Goal: Information Seeking & Learning: Learn about a topic

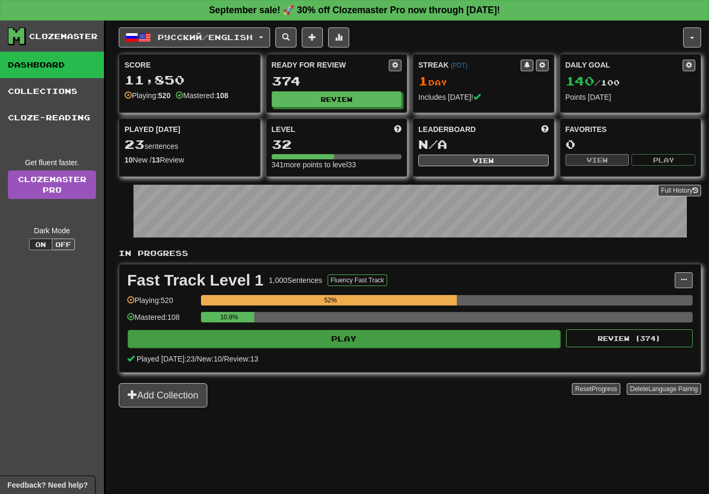
click at [406, 336] on button "Play" at bounding box center [344, 339] width 432 height 18
select select "**"
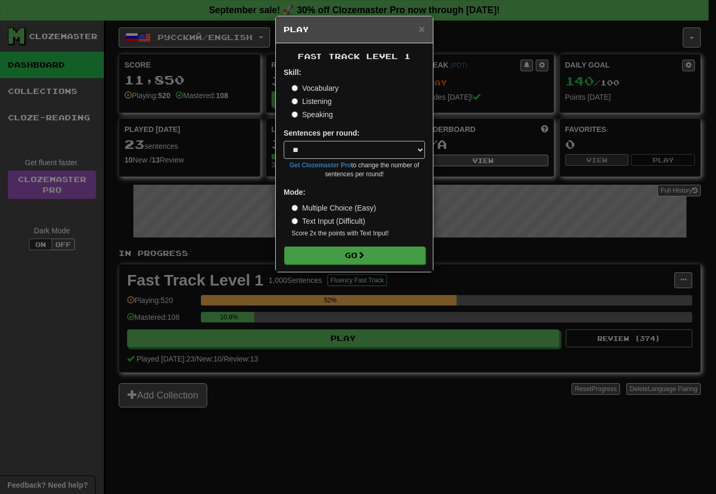
click at [355, 254] on button "Go" at bounding box center [354, 255] width 141 height 18
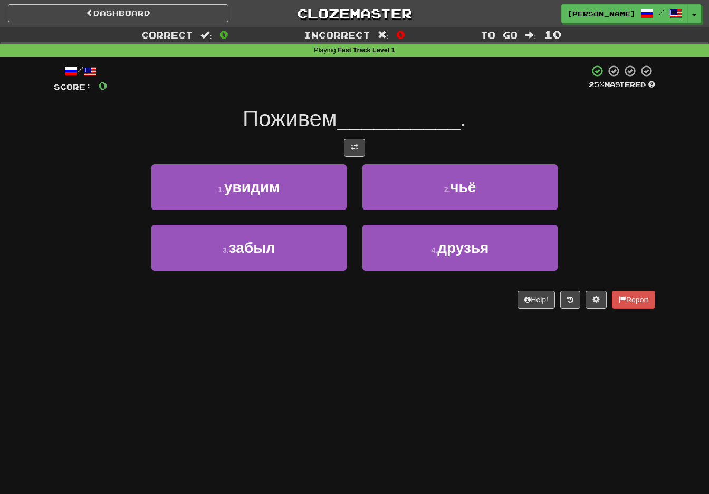
click at [353, 148] on span at bounding box center [354, 146] width 7 height 7
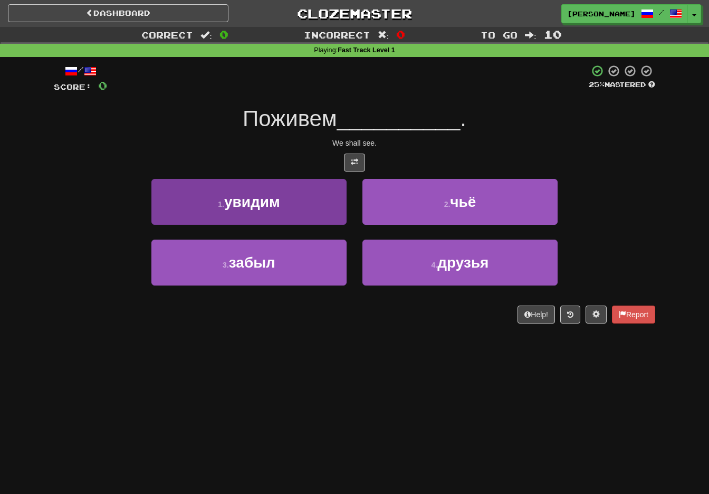
click at [315, 204] on button "1 . увидим" at bounding box center [248, 202] width 195 height 46
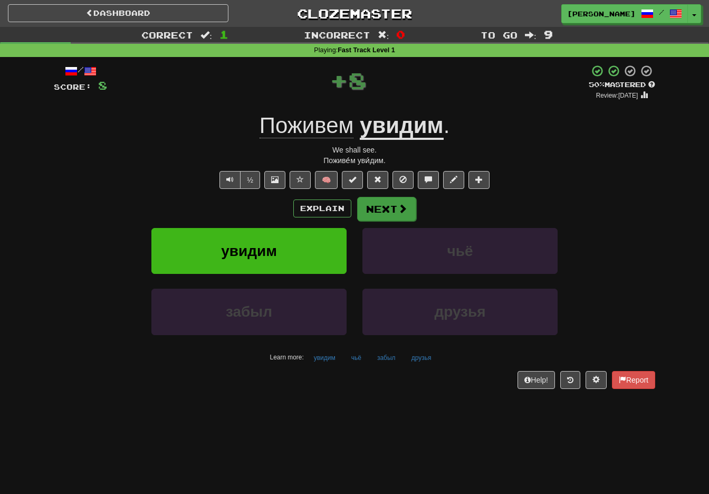
click at [377, 199] on button "Next" at bounding box center [386, 209] width 59 height 24
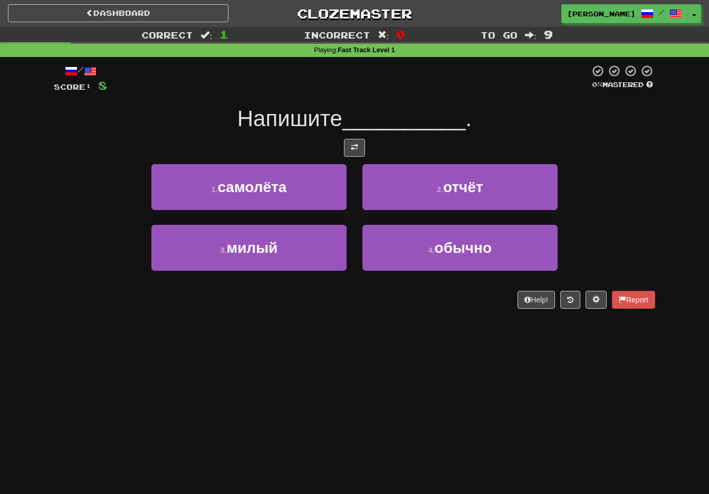
drag, startPoint x: 356, startPoint y: 148, endPoint x: 357, endPoint y: 179, distance: 30.6
click at [355, 149] on span at bounding box center [354, 146] width 7 height 7
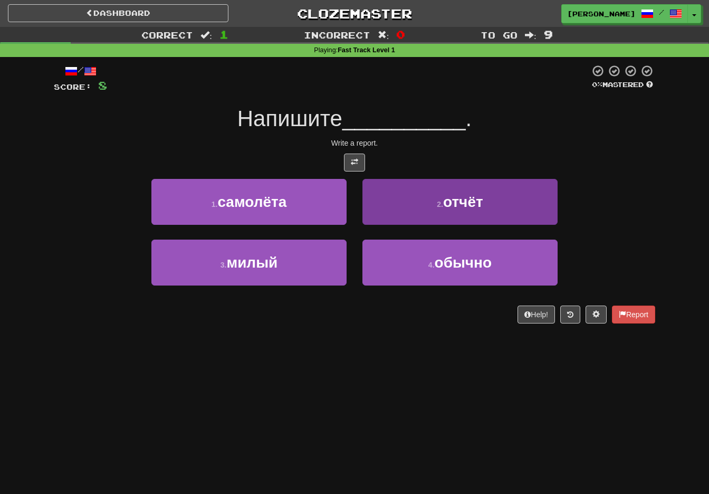
click at [409, 206] on button "2 . отчёт" at bounding box center [459, 202] width 195 height 46
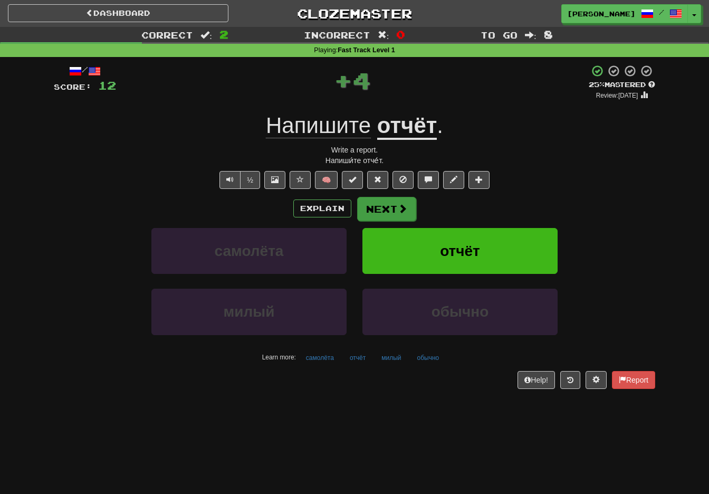
click at [378, 201] on button "Next" at bounding box center [386, 209] width 59 height 24
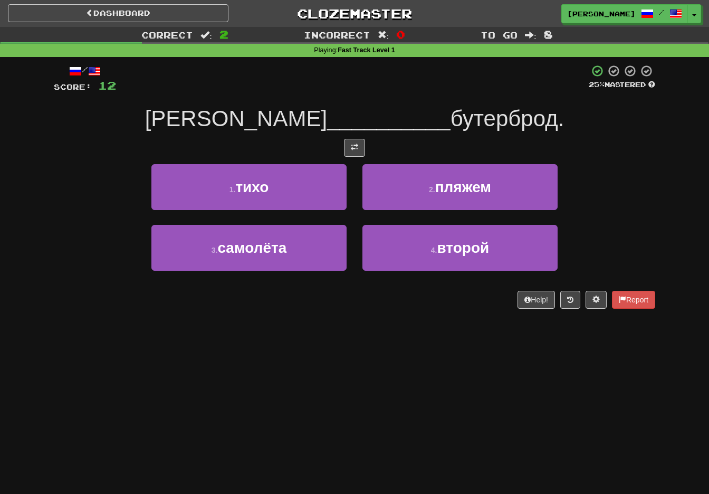
drag, startPoint x: 353, startPoint y: 146, endPoint x: 347, endPoint y: 213, distance: 67.8
click at [353, 146] on span at bounding box center [354, 146] width 7 height 7
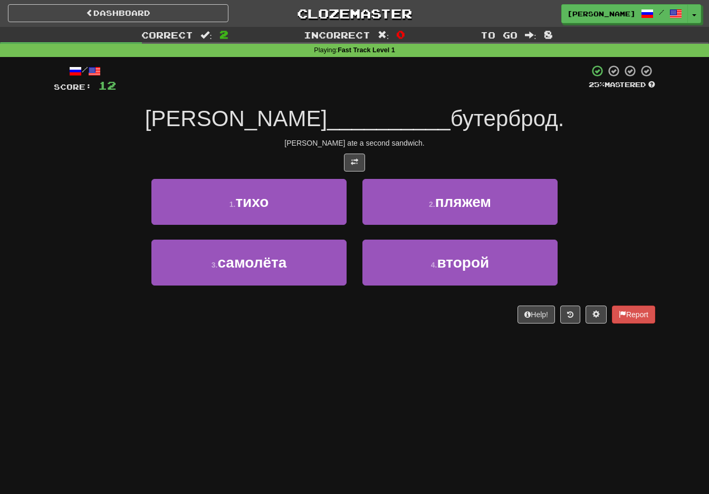
click at [436, 273] on button "4 . второй" at bounding box center [459, 262] width 195 height 46
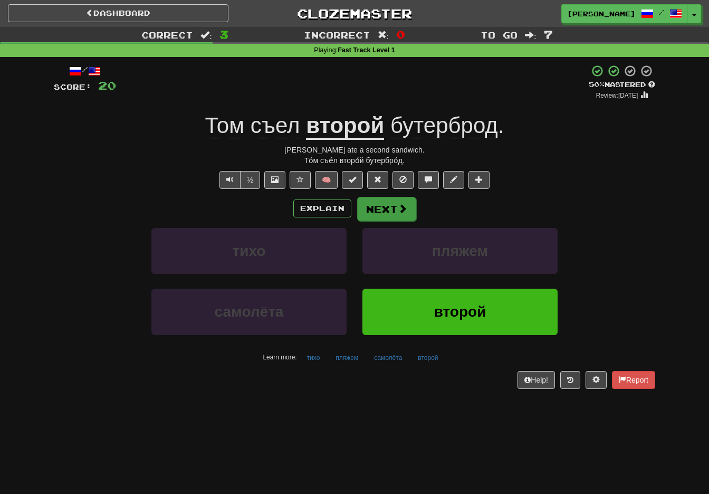
click at [395, 210] on button "Next" at bounding box center [386, 209] width 59 height 24
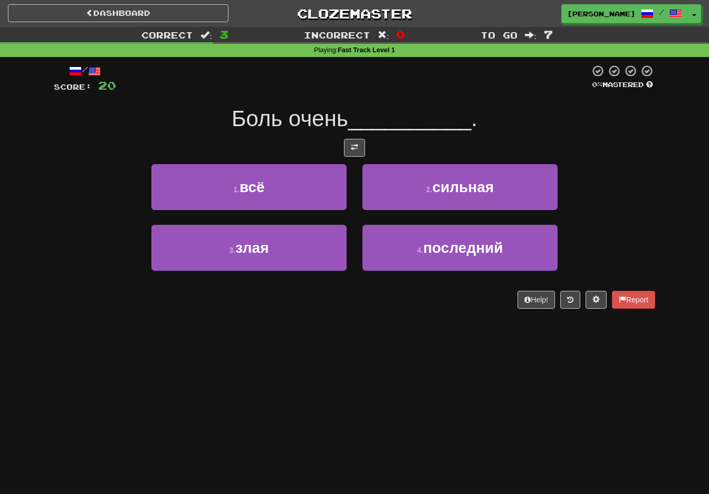
drag, startPoint x: 353, startPoint y: 145, endPoint x: 360, endPoint y: 210, distance: 65.2
click at [354, 144] on span at bounding box center [354, 146] width 7 height 7
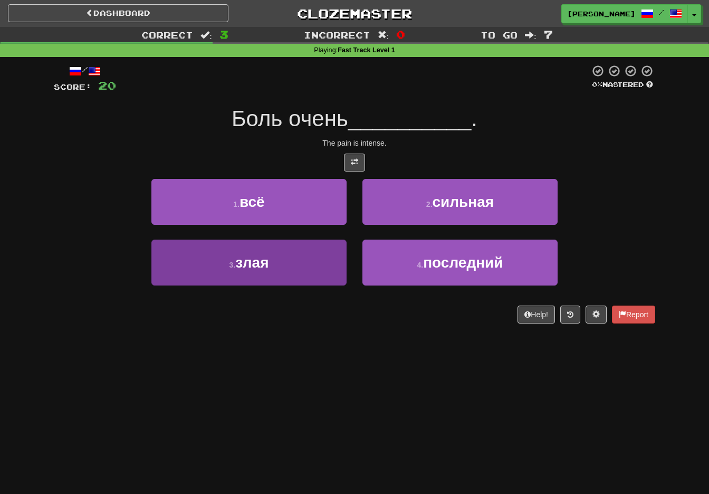
drag, startPoint x: 303, startPoint y: 270, endPoint x: 306, endPoint y: 302, distance: 32.3
click at [303, 270] on button "3 . злая" at bounding box center [248, 262] width 195 height 46
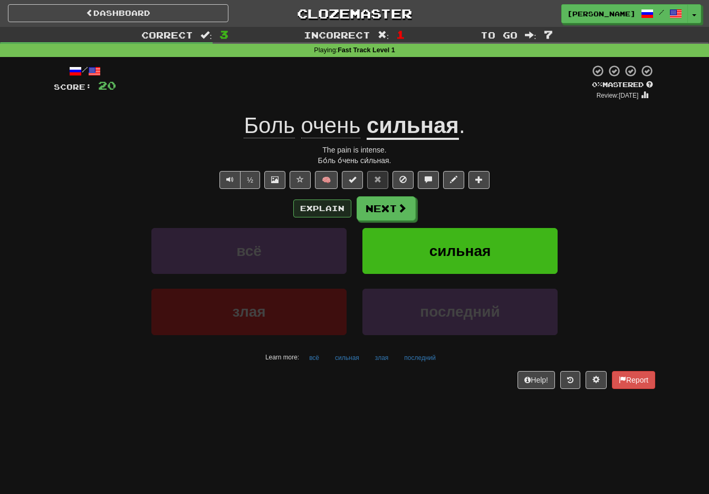
click at [319, 205] on button "Explain" at bounding box center [322, 208] width 58 height 18
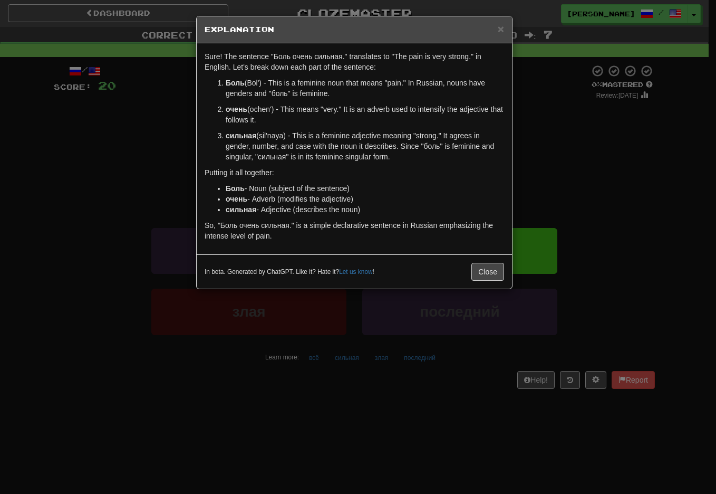
click at [489, 268] on button "Close" at bounding box center [488, 272] width 33 height 18
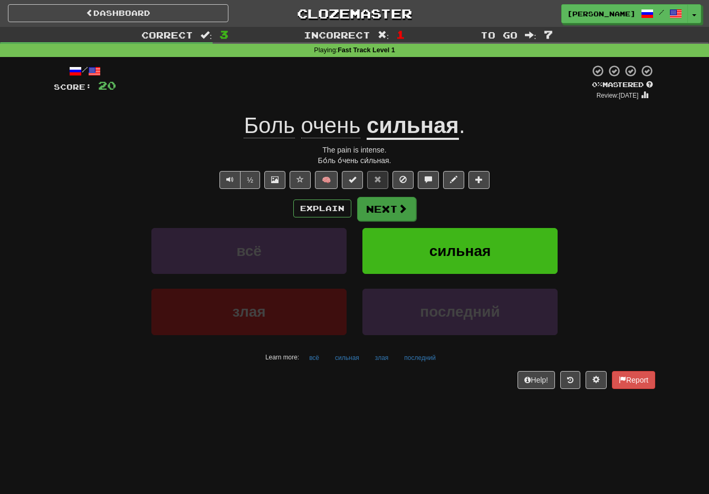
click at [388, 209] on button "Next" at bounding box center [386, 209] width 59 height 24
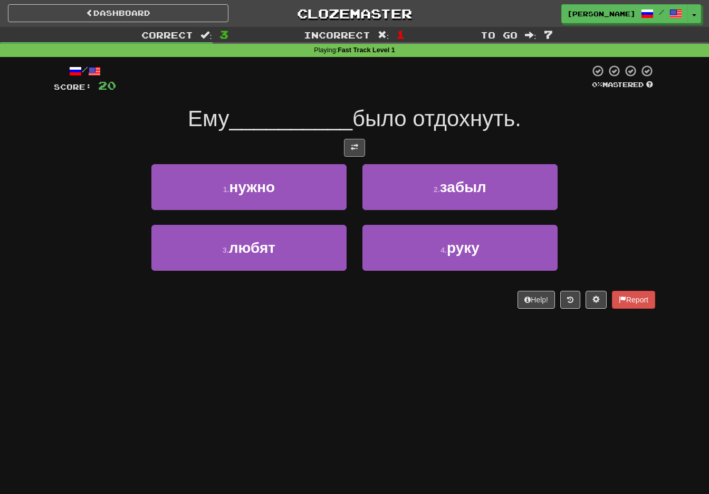
click at [354, 144] on span at bounding box center [354, 146] width 7 height 7
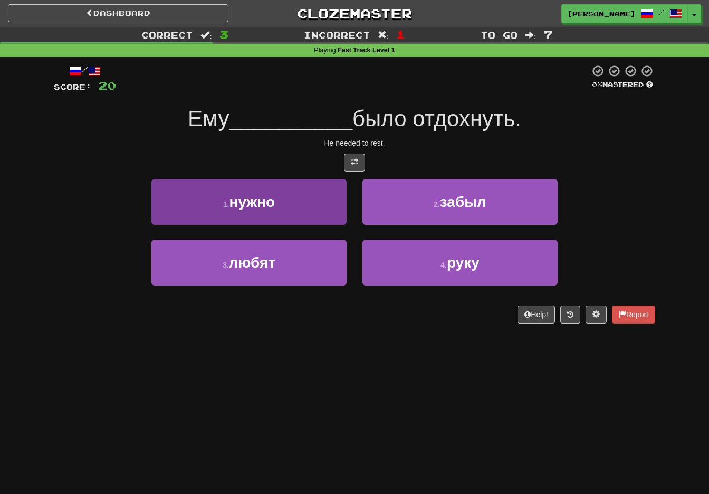
drag, startPoint x: 306, startPoint y: 219, endPoint x: 304, endPoint y: 242, distance: 22.8
click at [306, 217] on button "1 . нужно" at bounding box center [248, 202] width 195 height 46
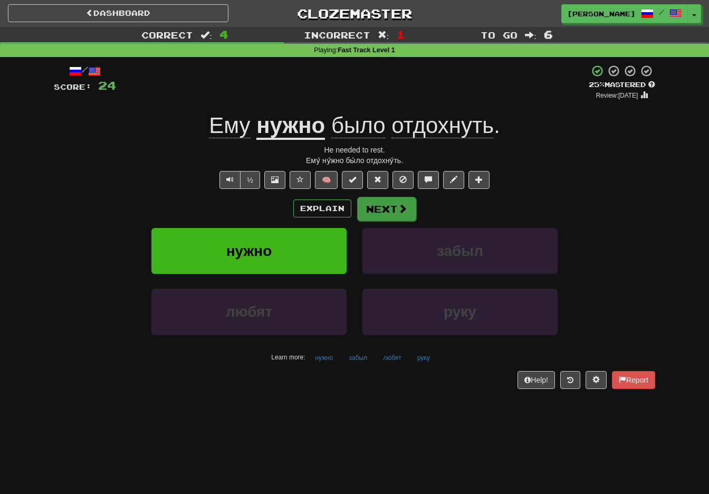
click at [404, 200] on button "Next" at bounding box center [386, 209] width 59 height 24
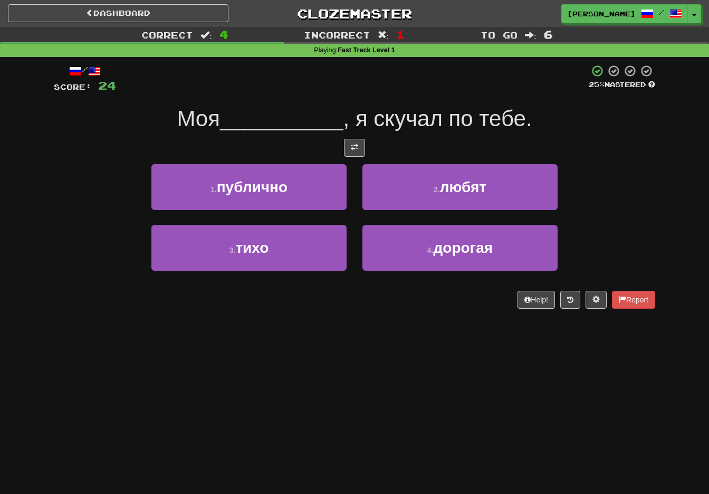
click at [480, 189] on span "любят" at bounding box center [463, 187] width 46 height 16
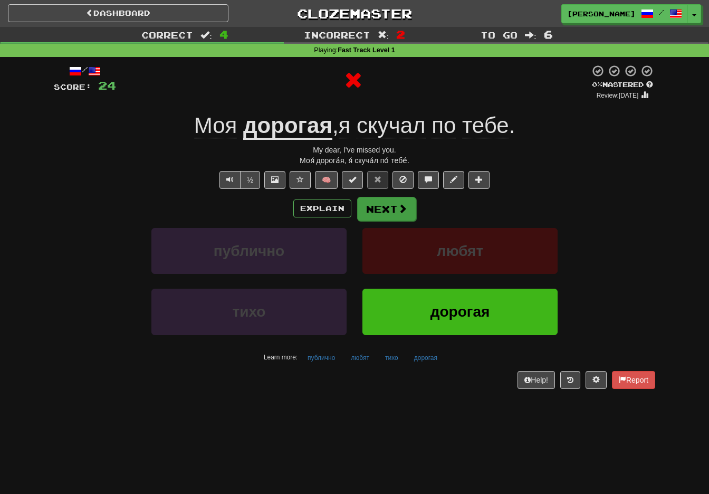
click at [392, 209] on button "Next" at bounding box center [386, 209] width 59 height 24
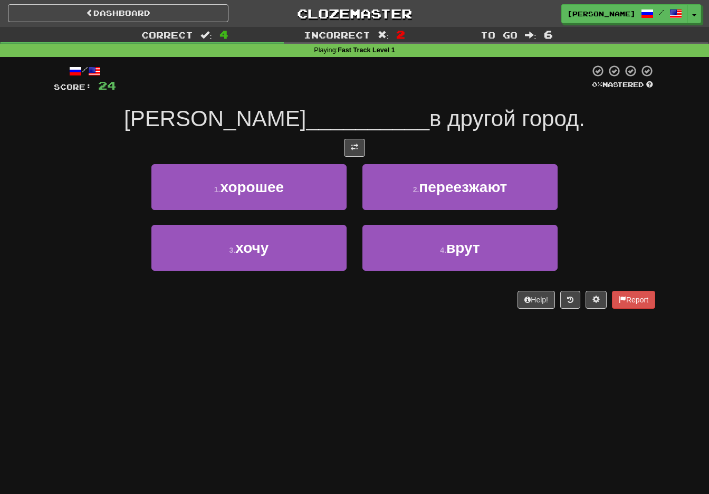
drag, startPoint x: 358, startPoint y: 140, endPoint x: 357, endPoint y: 148, distance: 7.5
click at [357, 141] on button at bounding box center [354, 148] width 21 height 18
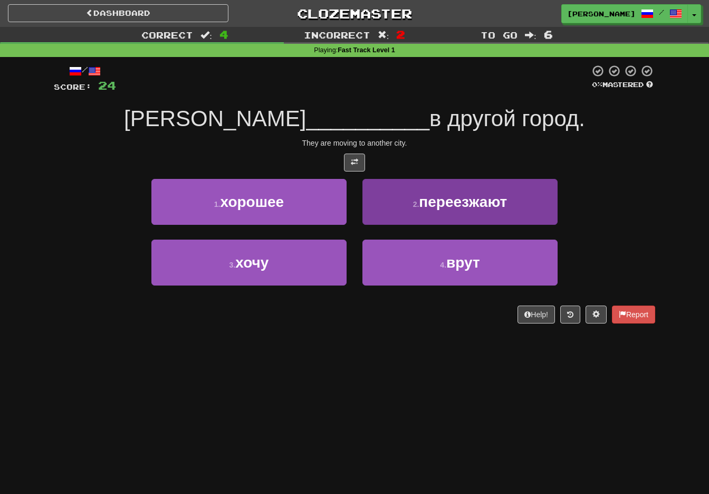
click at [422, 266] on button "4 . врут" at bounding box center [459, 262] width 195 height 46
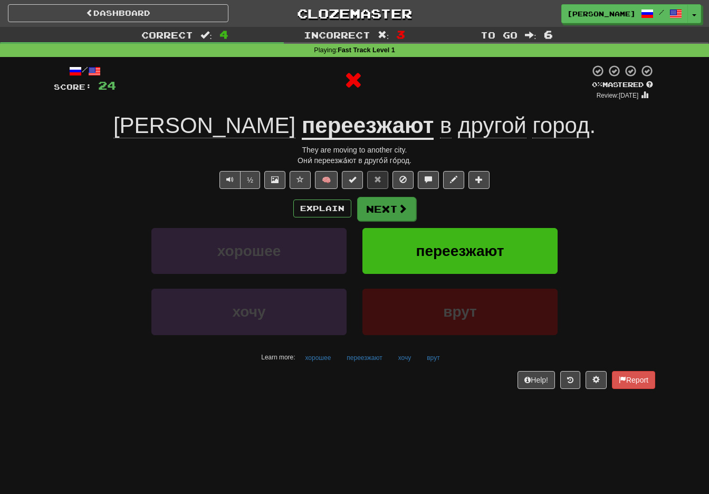
click at [390, 201] on button "Next" at bounding box center [386, 209] width 59 height 24
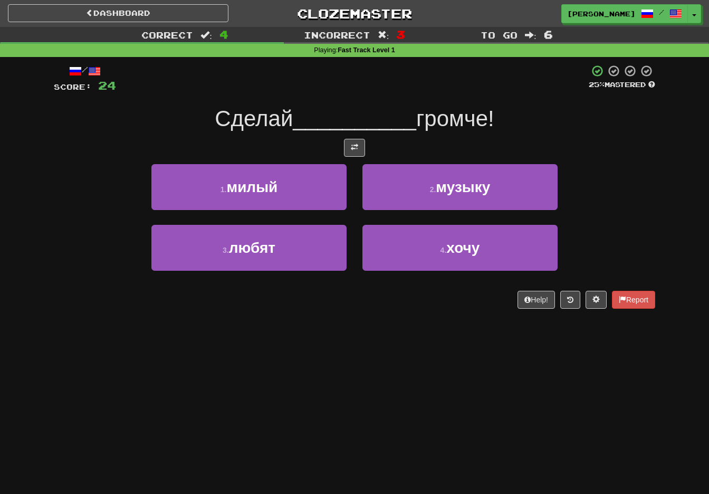
drag, startPoint x: 352, startPoint y: 139, endPoint x: 350, endPoint y: 174, distance: 34.8
click at [352, 139] on button at bounding box center [354, 148] width 21 height 18
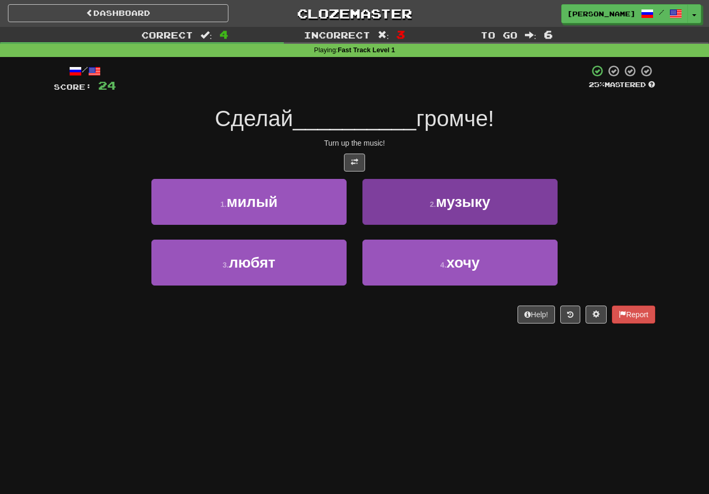
click at [435, 200] on small "2 ." at bounding box center [433, 204] width 6 height 8
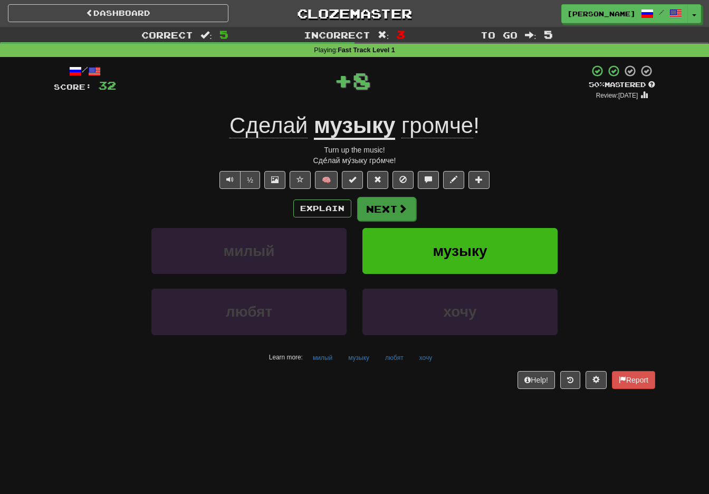
click at [391, 207] on button "Next" at bounding box center [386, 209] width 59 height 24
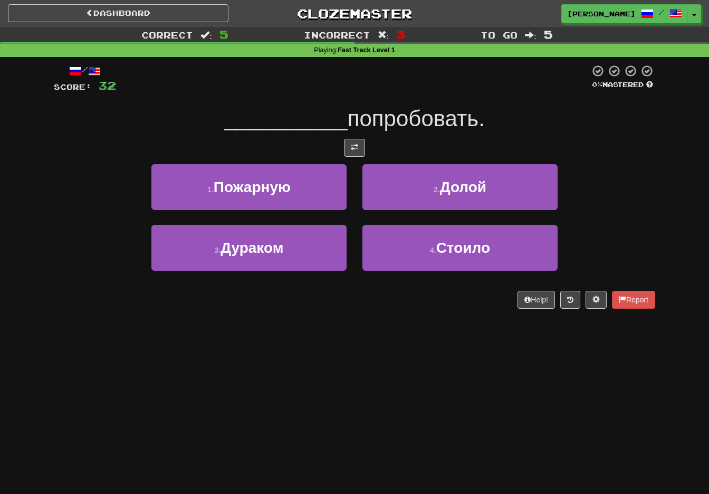
drag, startPoint x: 357, startPoint y: 143, endPoint x: 356, endPoint y: 226, distance: 82.8
click at [357, 144] on span at bounding box center [354, 146] width 7 height 7
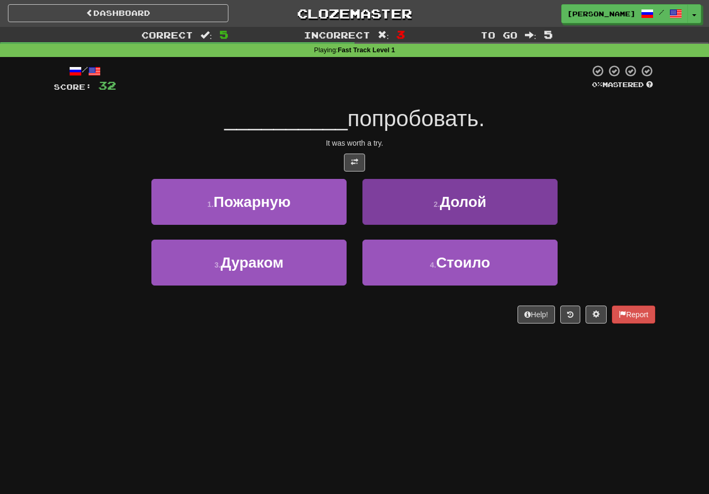
click at [416, 262] on button "4 . Стоило" at bounding box center [459, 262] width 195 height 46
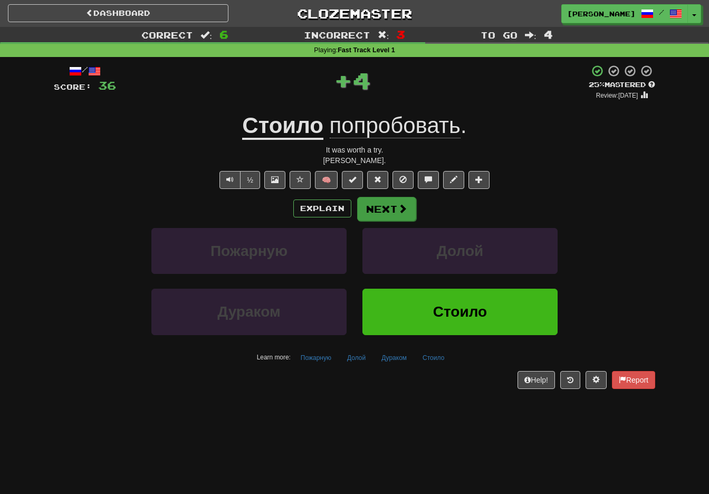
click at [388, 209] on button "Next" at bounding box center [386, 209] width 59 height 24
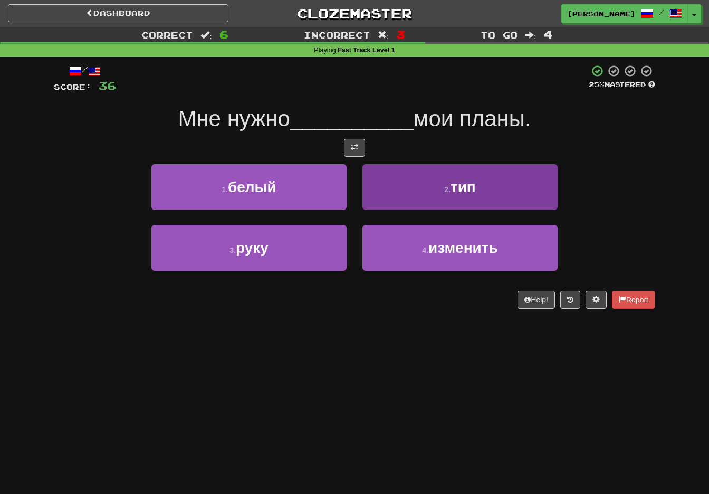
click at [409, 258] on button "4 . изменить" at bounding box center [459, 248] width 195 height 46
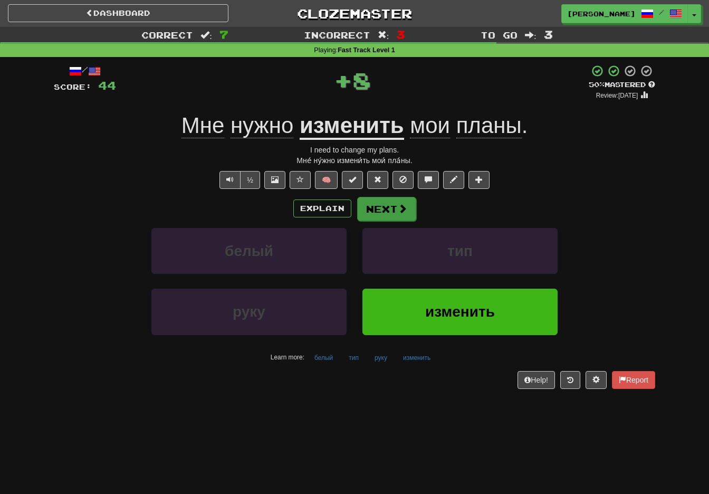
click at [388, 209] on button "Next" at bounding box center [386, 209] width 59 height 24
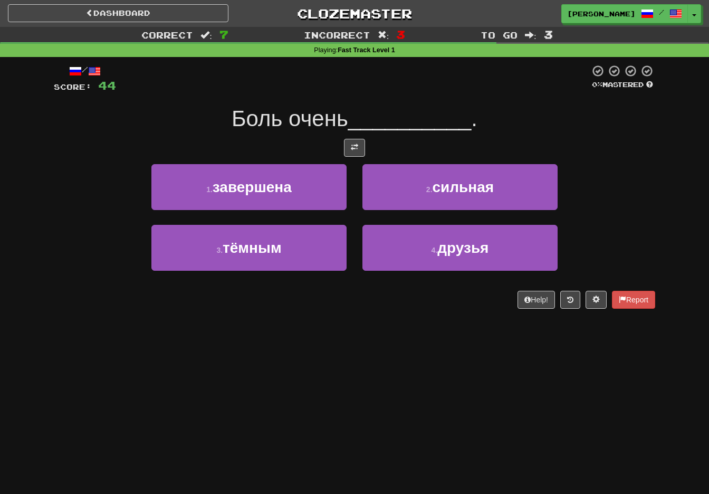
drag, startPoint x: 416, startPoint y: 172, endPoint x: 361, endPoint y: 249, distance: 93.8
click at [416, 174] on button "2 . сильная" at bounding box center [459, 187] width 195 height 46
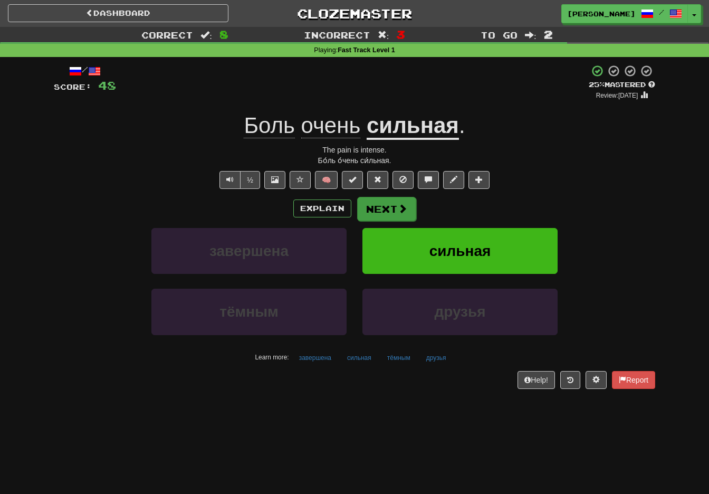
click at [387, 209] on button "Next" at bounding box center [386, 209] width 59 height 24
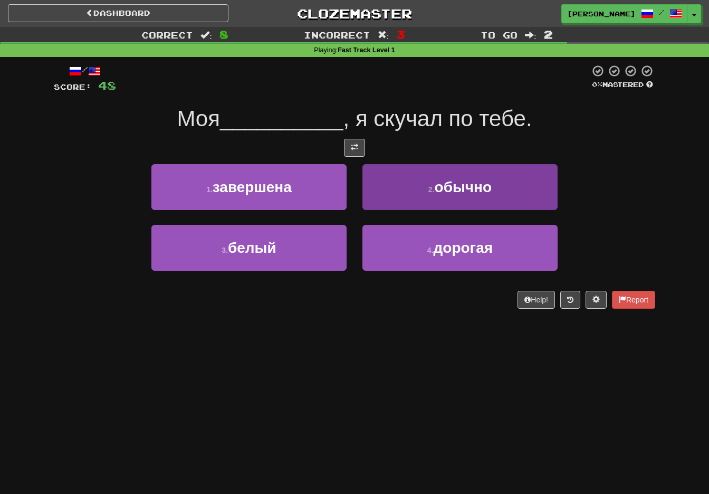
drag, startPoint x: 413, startPoint y: 243, endPoint x: 407, endPoint y: 246, distance: 7.1
click at [412, 243] on button "4 . дорогая" at bounding box center [459, 248] width 195 height 46
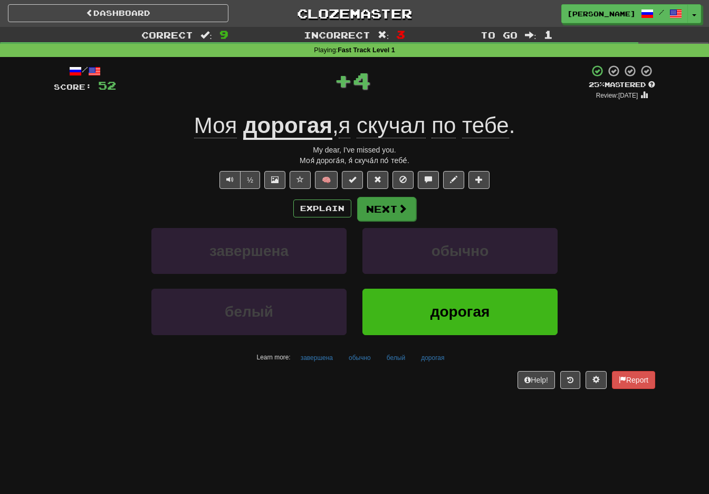
click at [387, 208] on button "Next" at bounding box center [386, 209] width 59 height 24
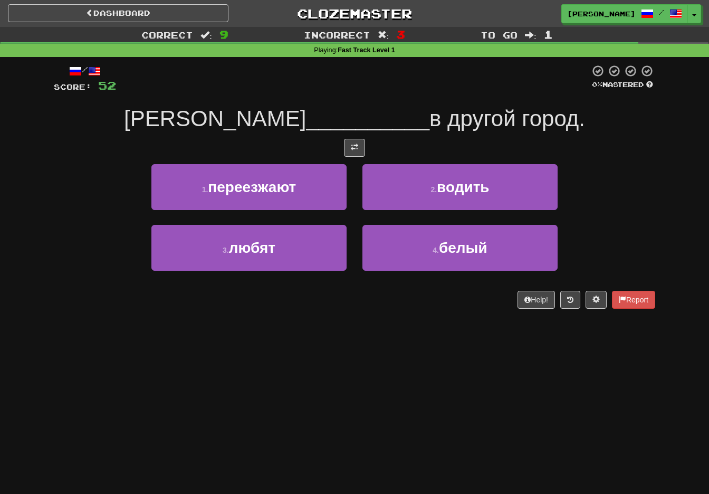
drag, startPoint x: 323, startPoint y: 191, endPoint x: 312, endPoint y: 187, distance: 11.9
click at [323, 190] on button "1 . переезжают" at bounding box center [248, 187] width 195 height 46
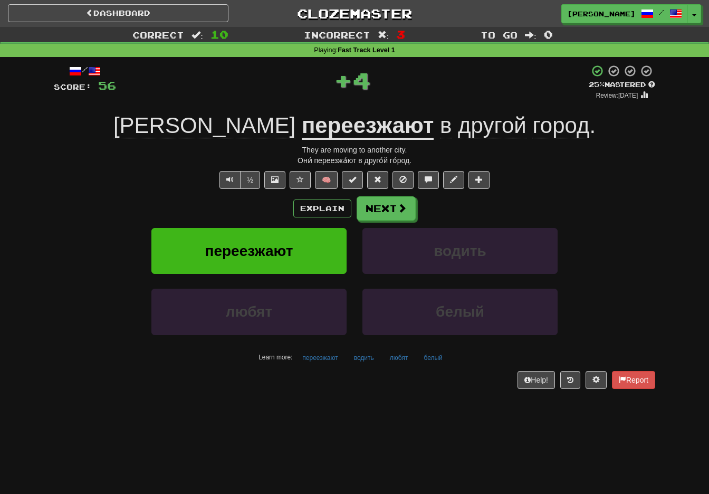
click at [383, 204] on button "Next" at bounding box center [386, 208] width 59 height 24
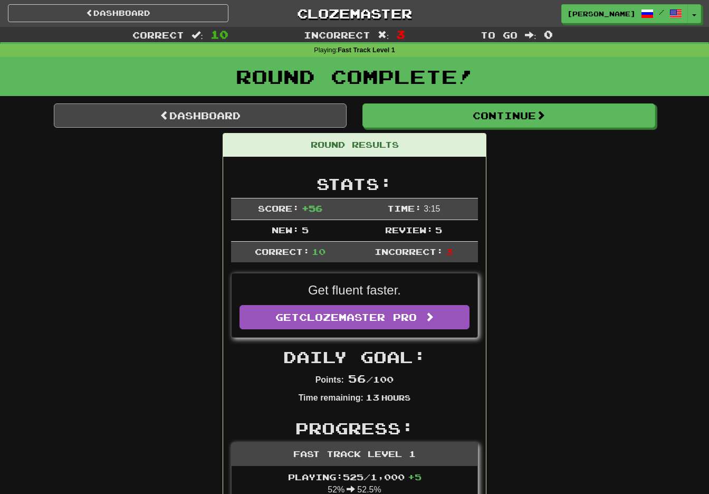
click at [228, 116] on link "Dashboard" at bounding box center [200, 115] width 293 height 24
